Goal: Find specific page/section: Find specific page/section

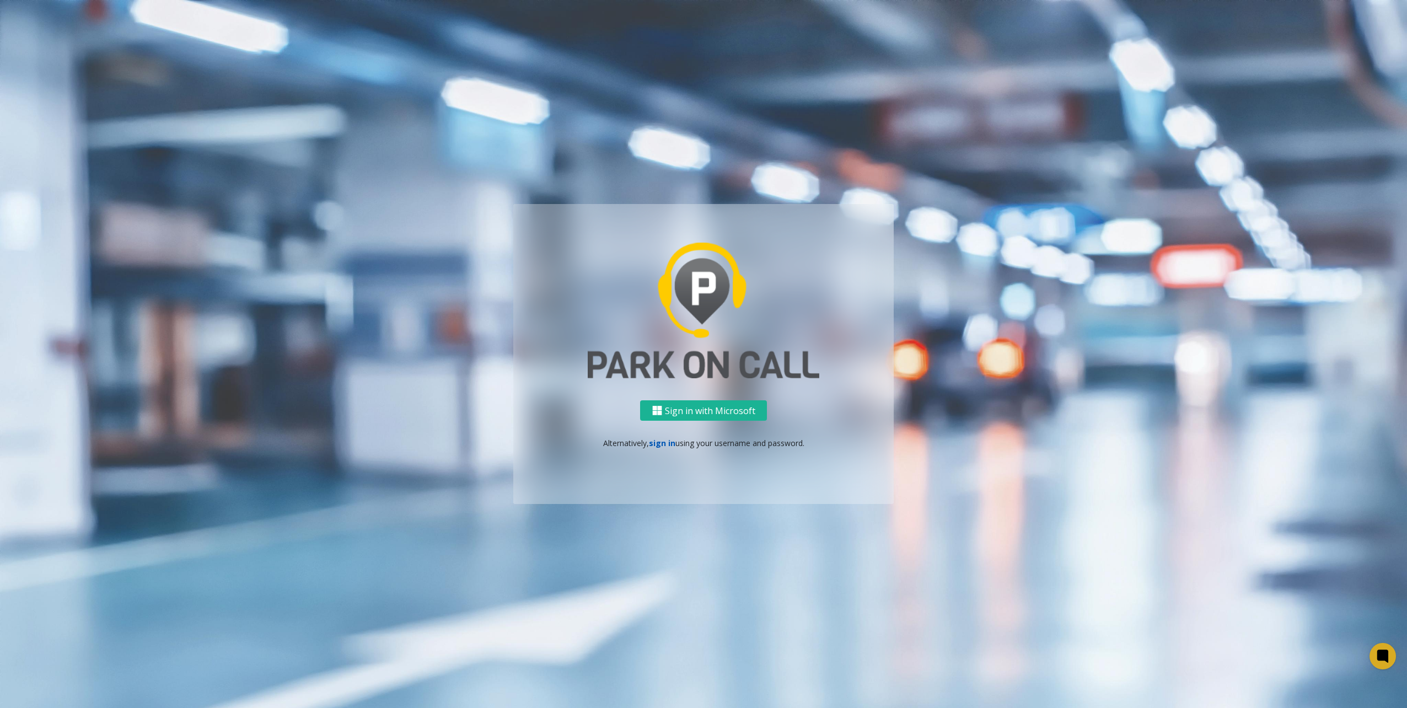
click at [670, 445] on link "sign in" at bounding box center [662, 443] width 26 height 10
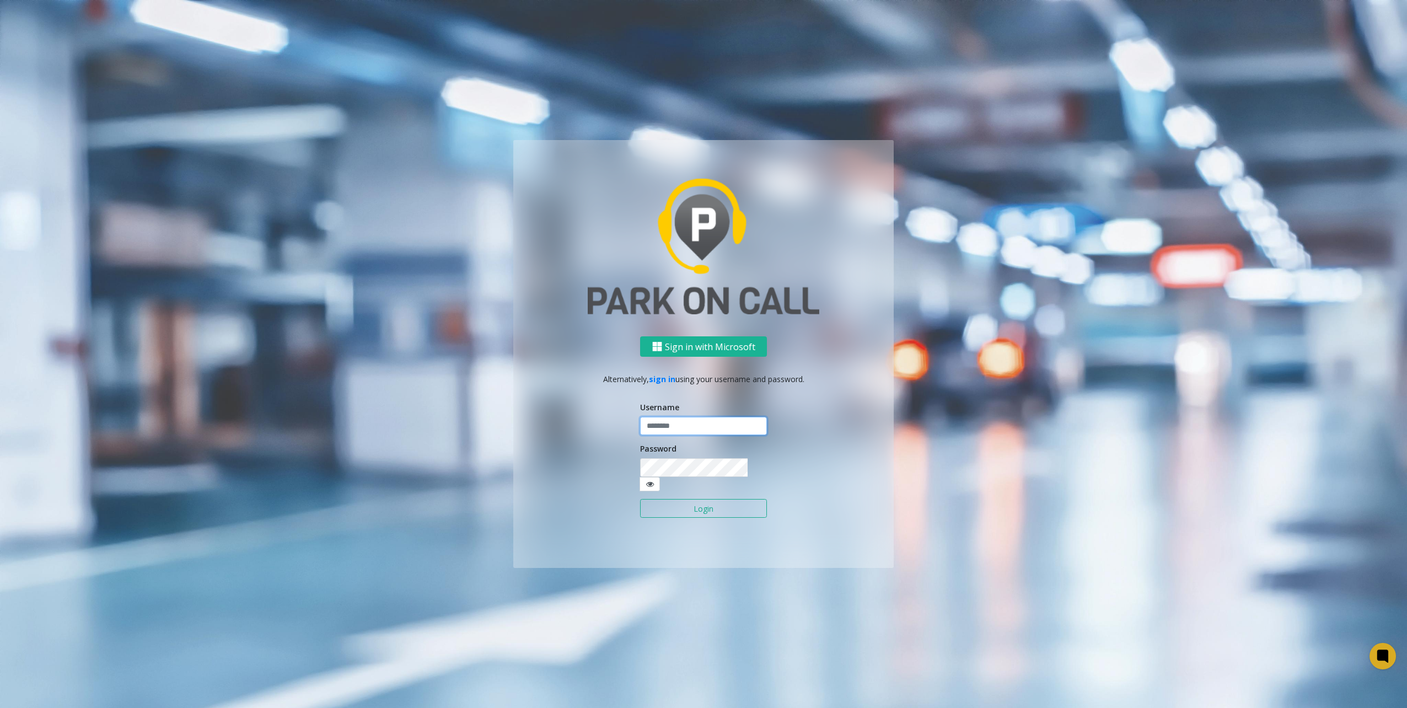
type input "********"
click at [709, 502] on button "Login" at bounding box center [703, 508] width 127 height 19
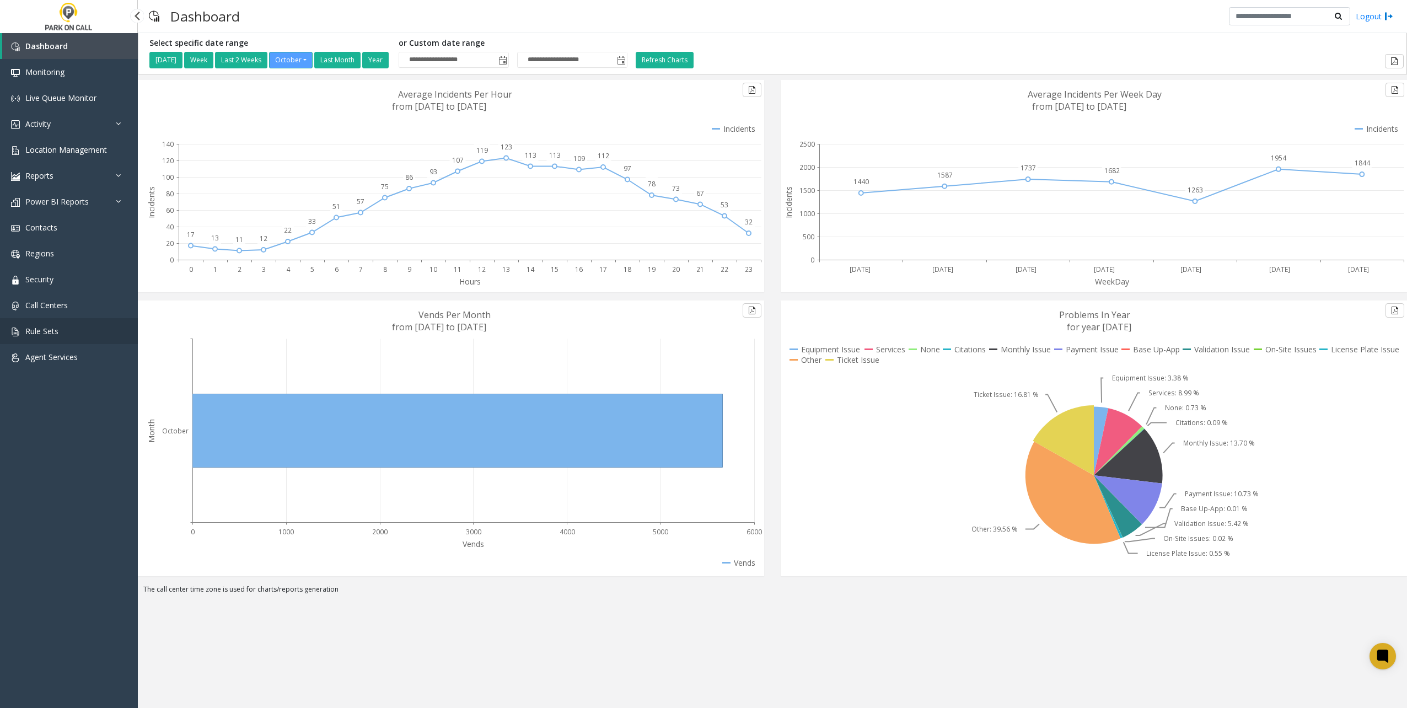
click at [55, 325] on link "Rule Sets" at bounding box center [69, 331] width 138 height 26
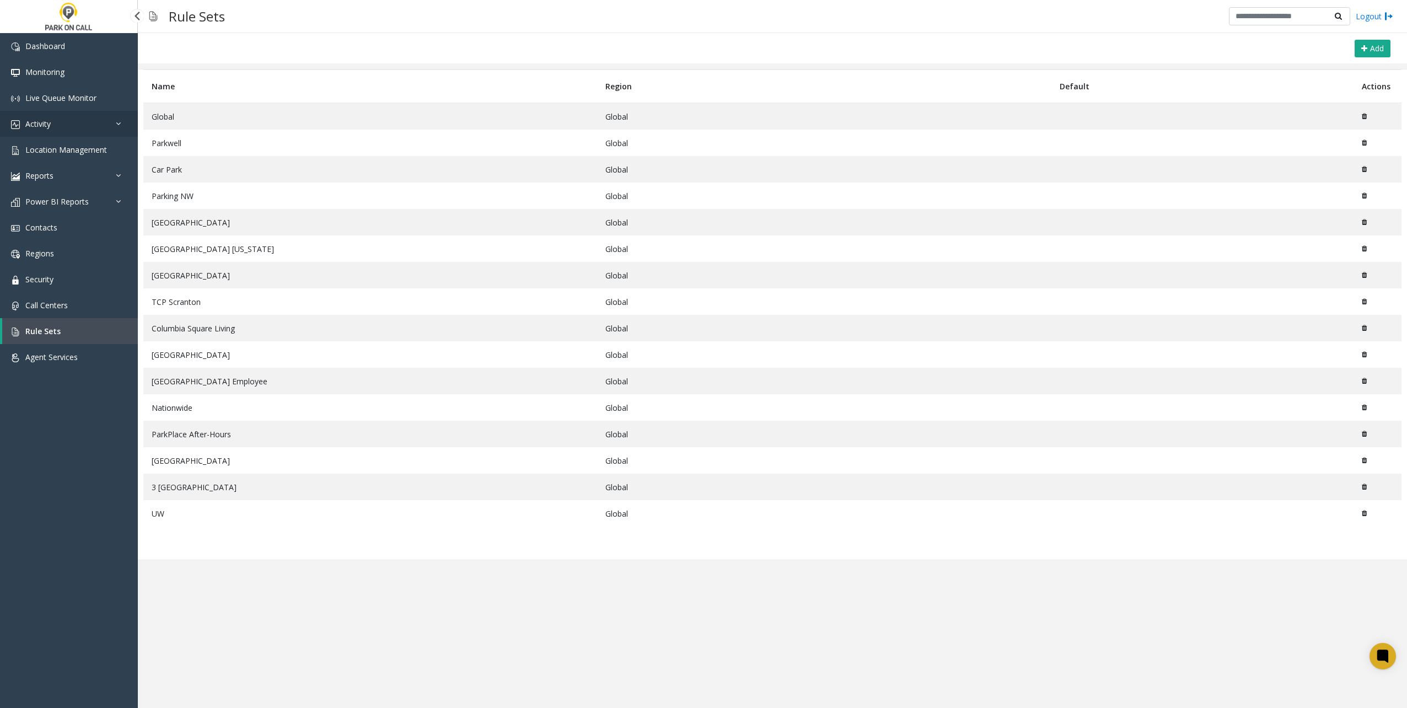
click at [42, 130] on link "Activity" at bounding box center [69, 124] width 138 height 26
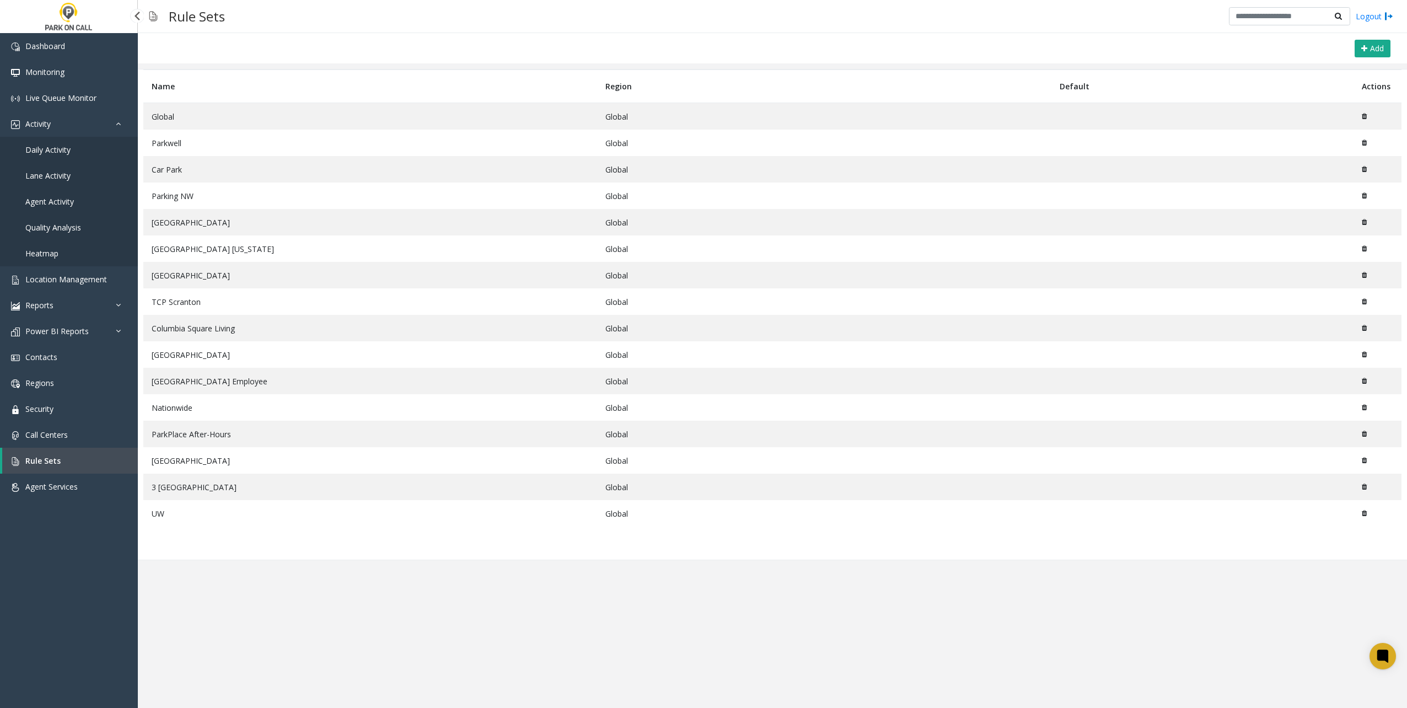
click at [61, 152] on span "Daily Activity" at bounding box center [47, 149] width 45 height 10
